Goal: Task Accomplishment & Management: Complete application form

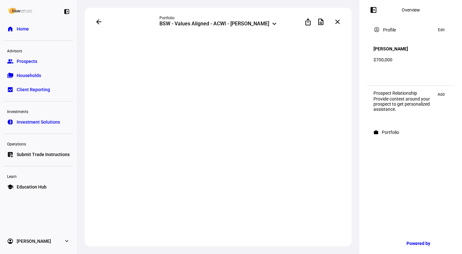
click at [36, 155] on span "Submit Trade Instructions" at bounding box center [43, 154] width 53 height 6
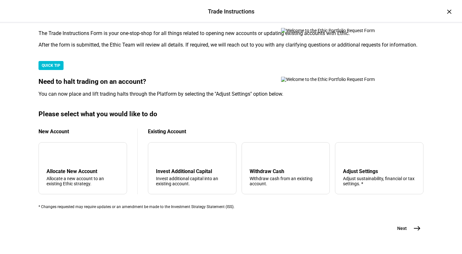
scroll to position [194, 0]
click at [287, 142] on div "arrow_upward Withdraw Cash Withdraw cash from an existing account." at bounding box center [285, 168] width 88 height 52
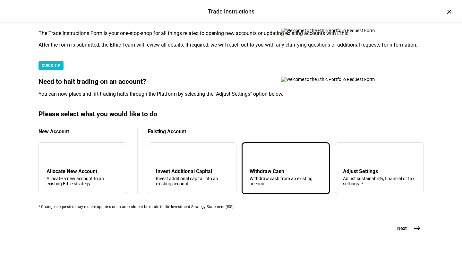
click at [399, 221] on button "Next east" at bounding box center [406, 227] width 34 height 13
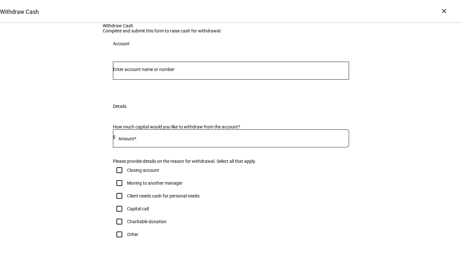
click at [144, 72] on input "Number" at bounding box center [231, 69] width 236 height 5
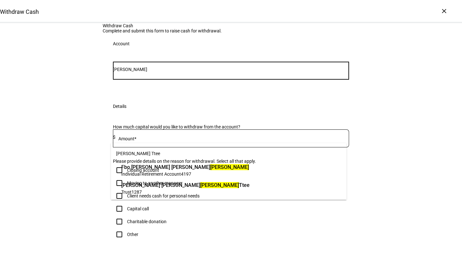
type input "[PERSON_NAME]"
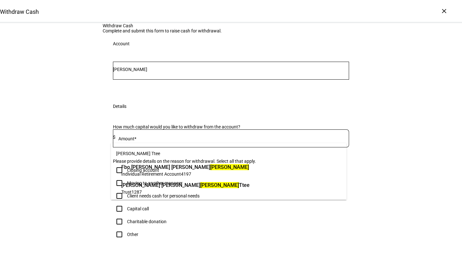
click at [156, 172] on span "Individual Retirement Account" at bounding box center [151, 173] width 60 height 5
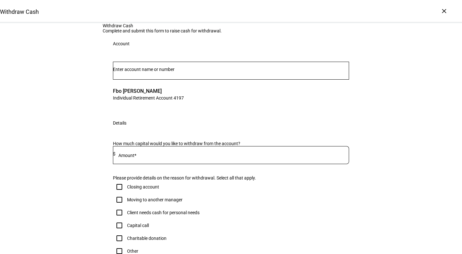
click at [193, 79] on div at bounding box center [231, 71] width 236 height 18
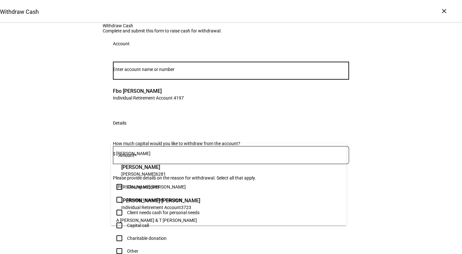
click at [96, 143] on div "Withdraw Cash Complete and submit this form to raise cash for withdrawal. Accou…" at bounding box center [231, 179] width 462 height 313
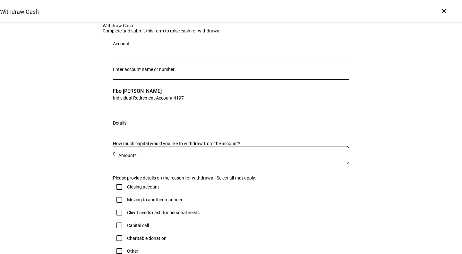
scroll to position [121, 0]
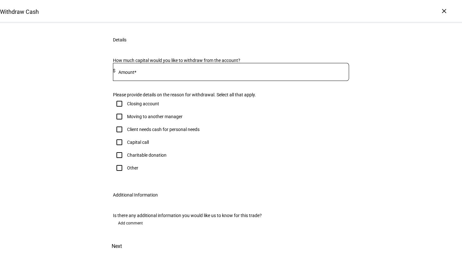
click at [144, 73] on input at bounding box center [231, 70] width 233 height 5
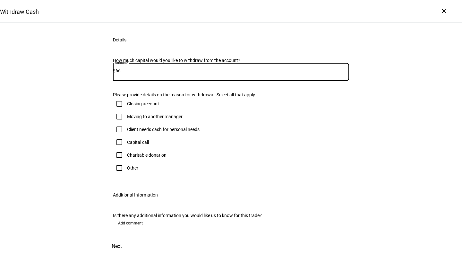
type input "6"
type input "66,000"
click at [143, 132] on div "Client needs cash for personal needs" at bounding box center [163, 129] width 72 height 5
click at [126, 136] on input "Client needs cash for personal needs" at bounding box center [119, 129] width 13 height 13
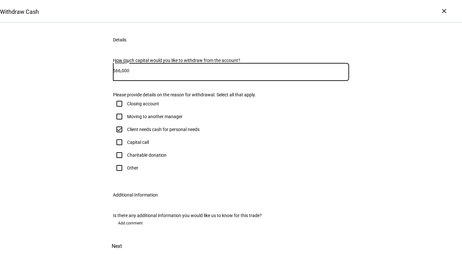
checkbox input "true"
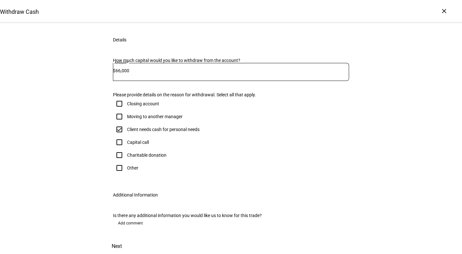
scroll to position [213, 0]
click at [122, 238] on span "Next" at bounding box center [117, 245] width 10 height 15
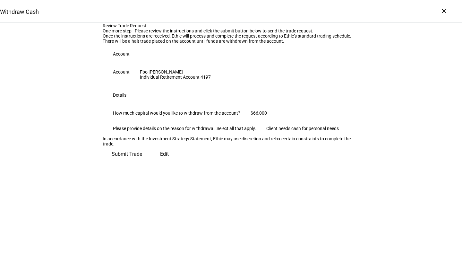
scroll to position [55, 0]
click at [142, 162] on span "Submit Trade" at bounding box center [127, 153] width 30 height 15
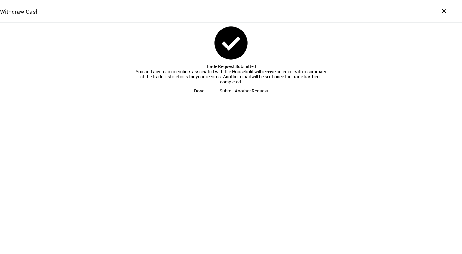
click at [204, 97] on span "Done" at bounding box center [199, 90] width 10 height 13
